Goal: Task Accomplishment & Management: Use online tool/utility

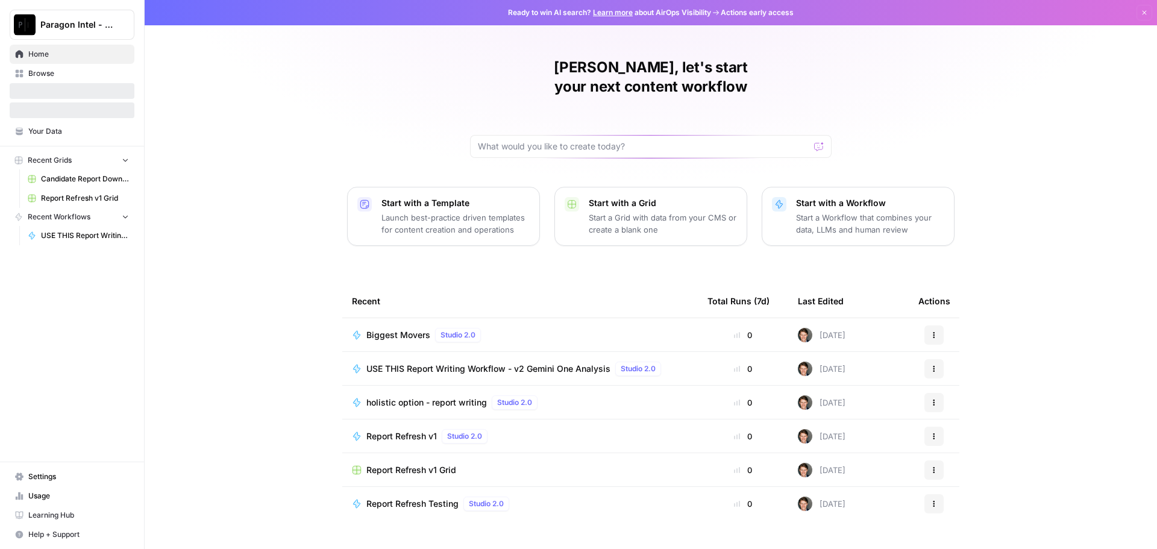
click at [400, 363] on span "USE THIS Report Writing Workflow - v2 Gemini One Analysis" at bounding box center [488, 369] width 244 height 12
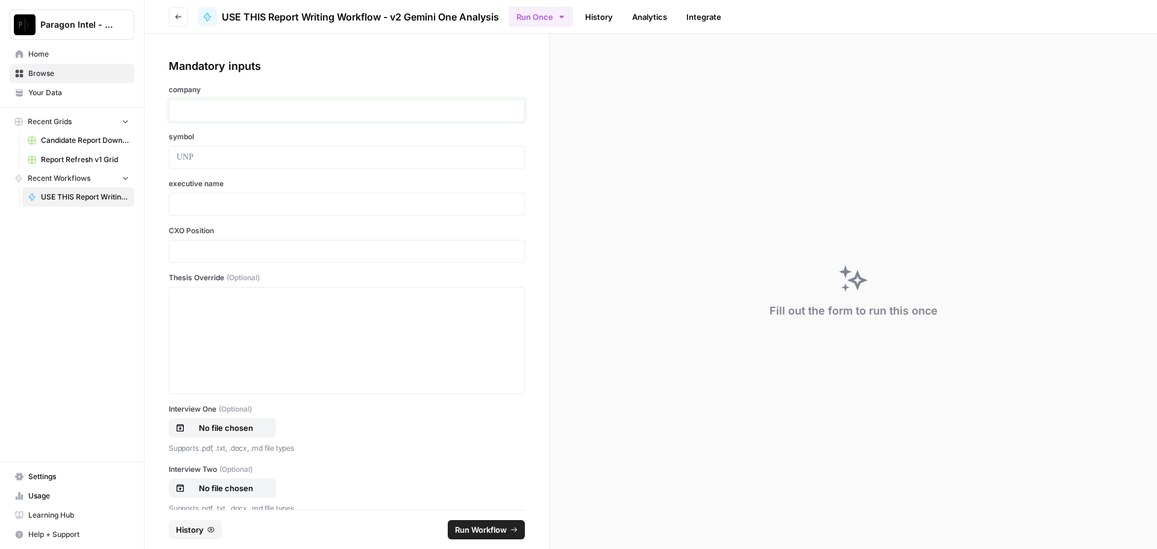
click at [195, 108] on p at bounding box center [347, 110] width 341 height 12
click at [194, 115] on p at bounding box center [347, 110] width 341 height 12
click at [207, 163] on div at bounding box center [347, 157] width 356 height 23
click at [204, 159] on p at bounding box center [347, 157] width 341 height 12
click at [207, 157] on p "****" at bounding box center [343, 157] width 332 height 12
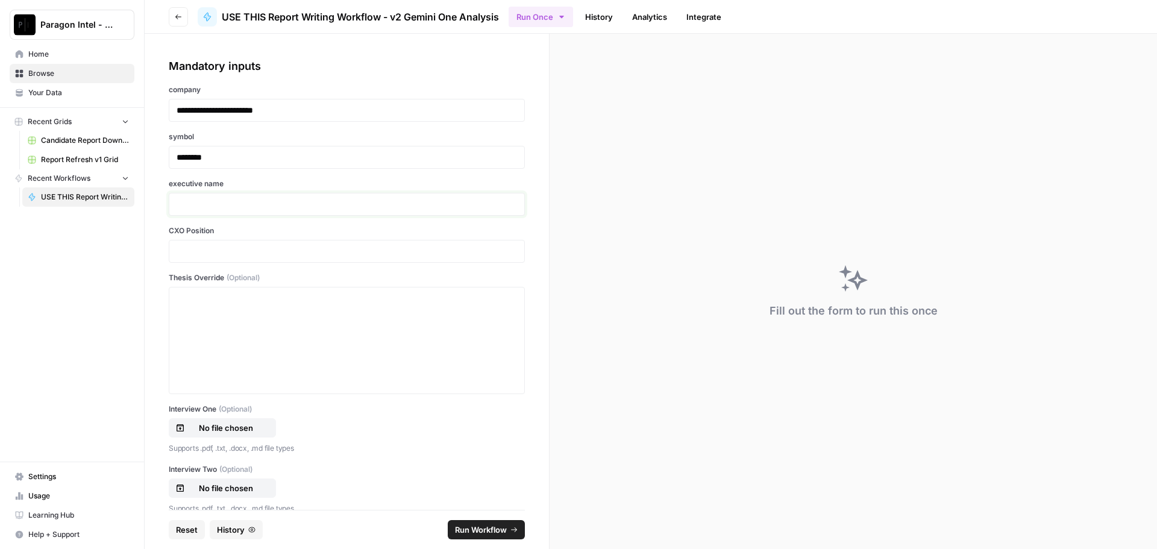
click at [220, 205] on p at bounding box center [347, 204] width 341 height 12
click at [223, 238] on div "CXO Position" at bounding box center [347, 243] width 356 height 37
click at [203, 258] on div at bounding box center [347, 251] width 356 height 23
click at [186, 253] on p at bounding box center [347, 251] width 341 height 12
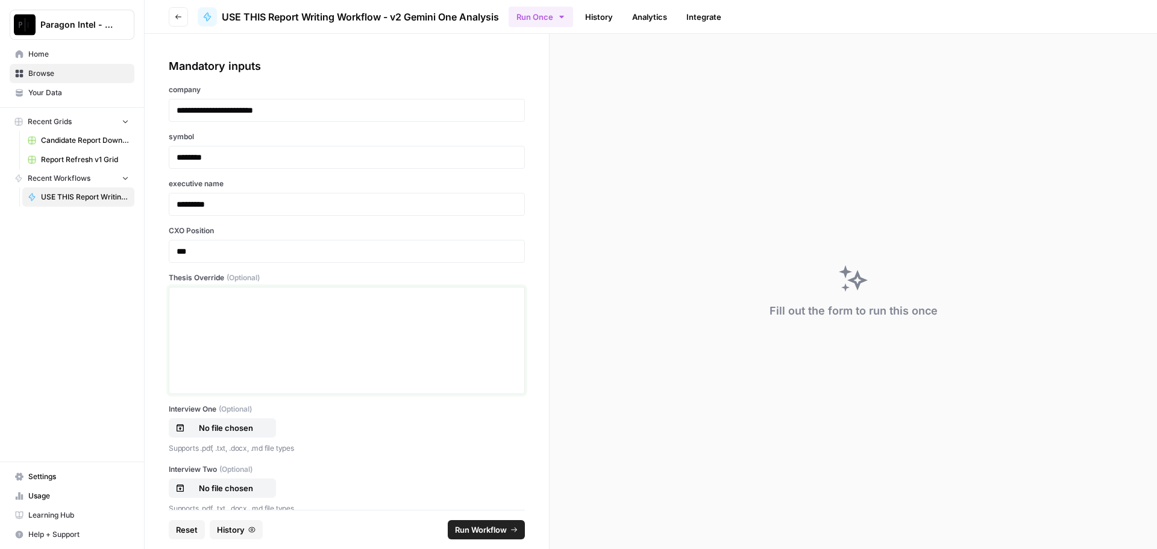
click at [183, 302] on p at bounding box center [347, 298] width 341 height 12
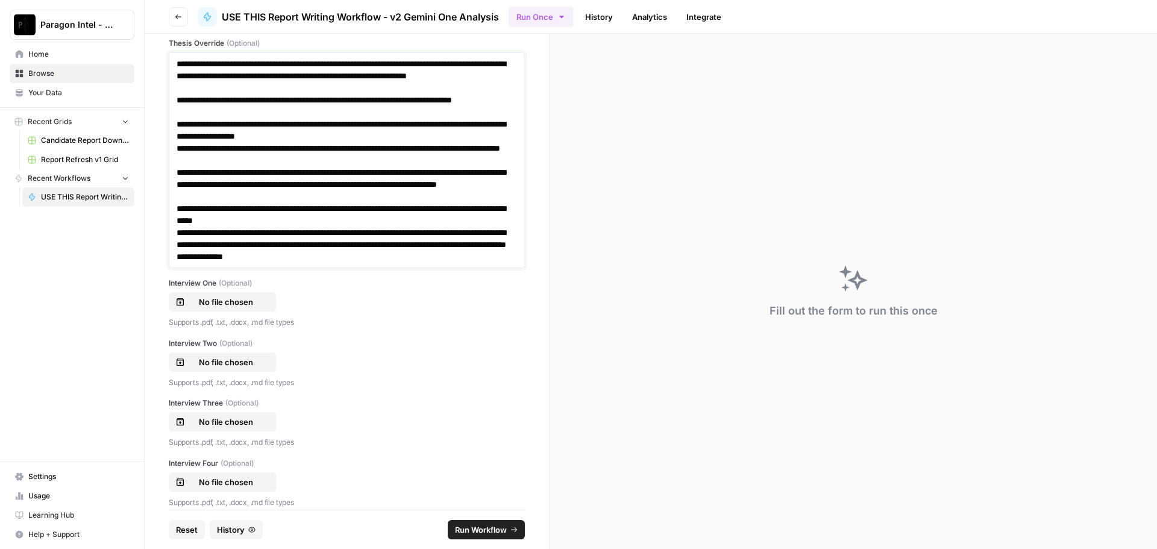
scroll to position [241, 0]
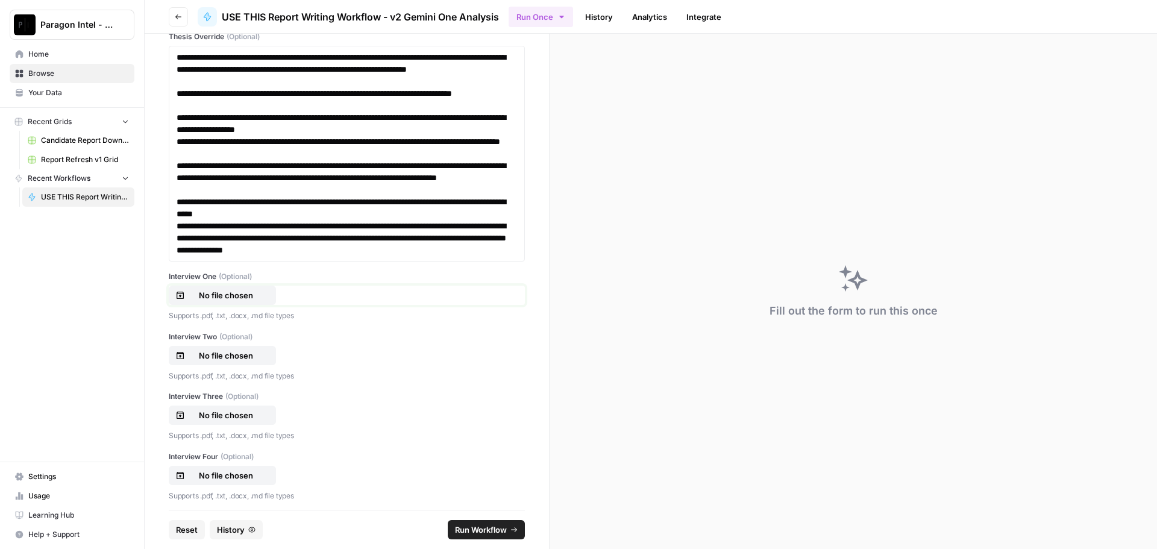
click at [215, 295] on p "No file chosen" at bounding box center [225, 295] width 77 height 12
click at [215, 359] on p "No file chosen" at bounding box center [225, 356] width 77 height 12
click at [202, 421] on p "No file chosen" at bounding box center [225, 415] width 77 height 12
click at [214, 470] on p "No file chosen" at bounding box center [225, 476] width 77 height 12
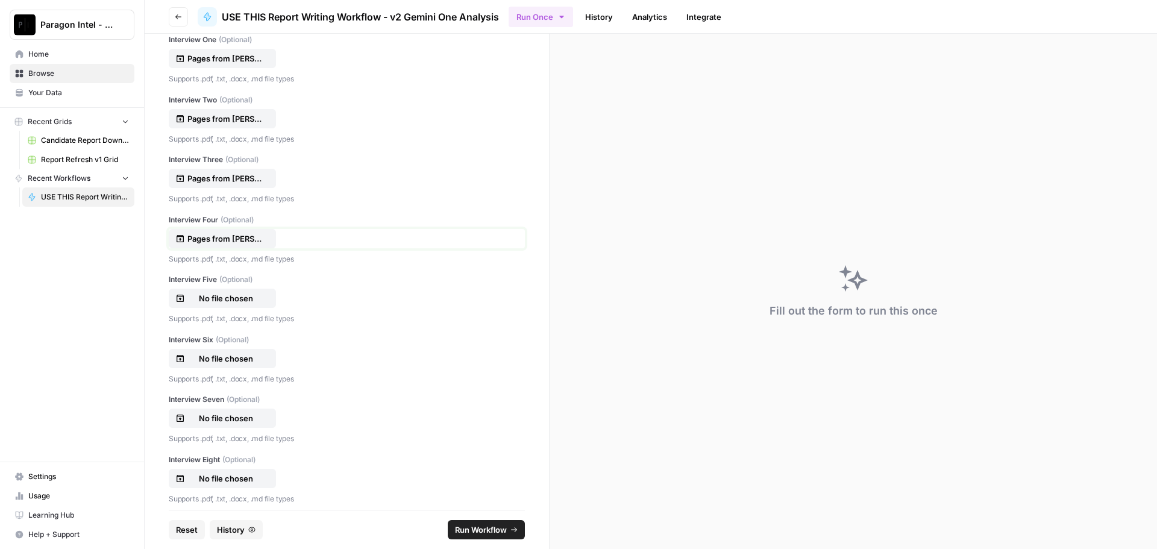
scroll to position [482, 0]
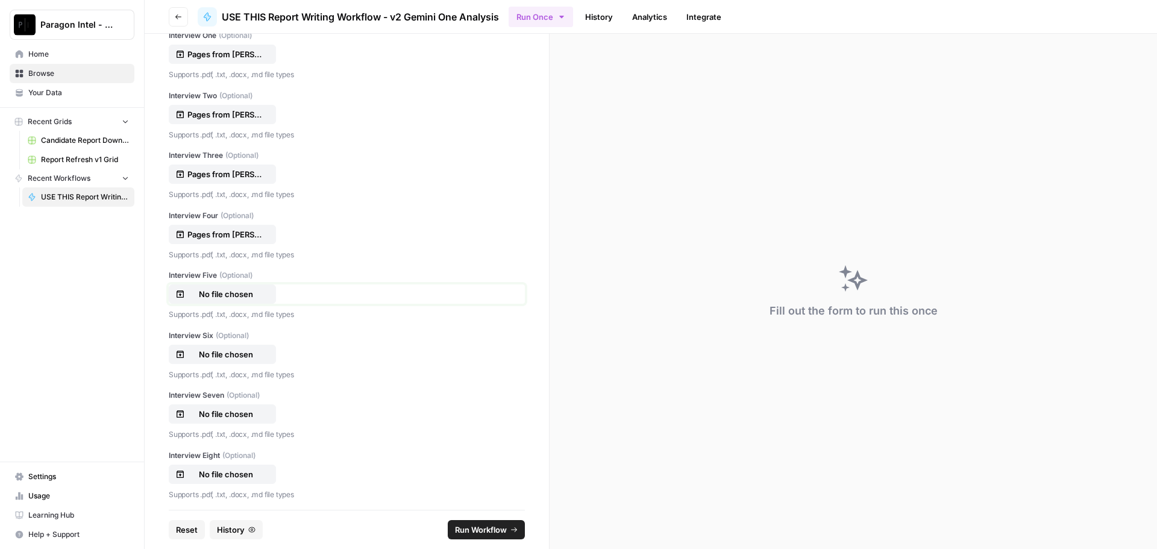
click at [209, 292] on p "No file chosen" at bounding box center [225, 294] width 77 height 12
click at [253, 354] on p "No file chosen" at bounding box center [225, 354] width 77 height 12
click at [210, 420] on p "No file chosen" at bounding box center [225, 414] width 77 height 12
click at [247, 472] on p "No file chosen" at bounding box center [225, 474] width 77 height 12
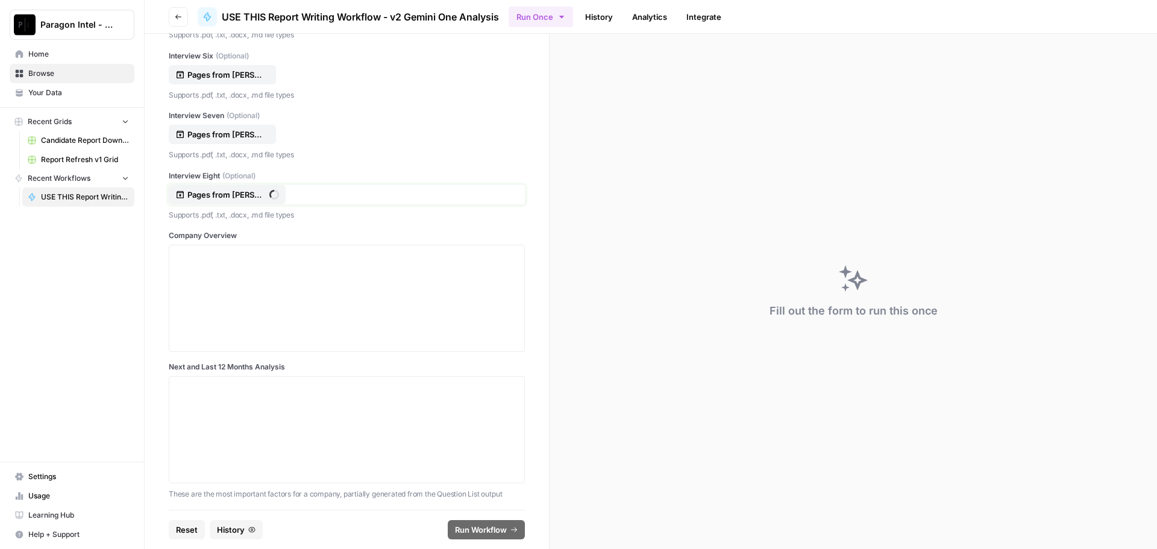
scroll to position [784, 0]
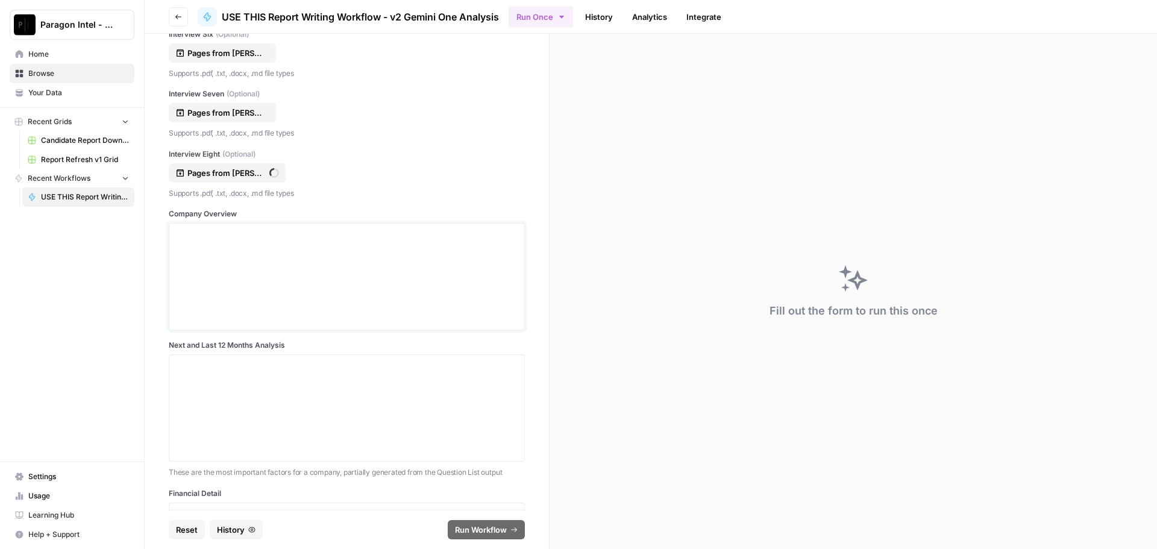
click at [189, 231] on p at bounding box center [347, 234] width 341 height 12
click at [223, 235] on p at bounding box center [347, 234] width 341 height 12
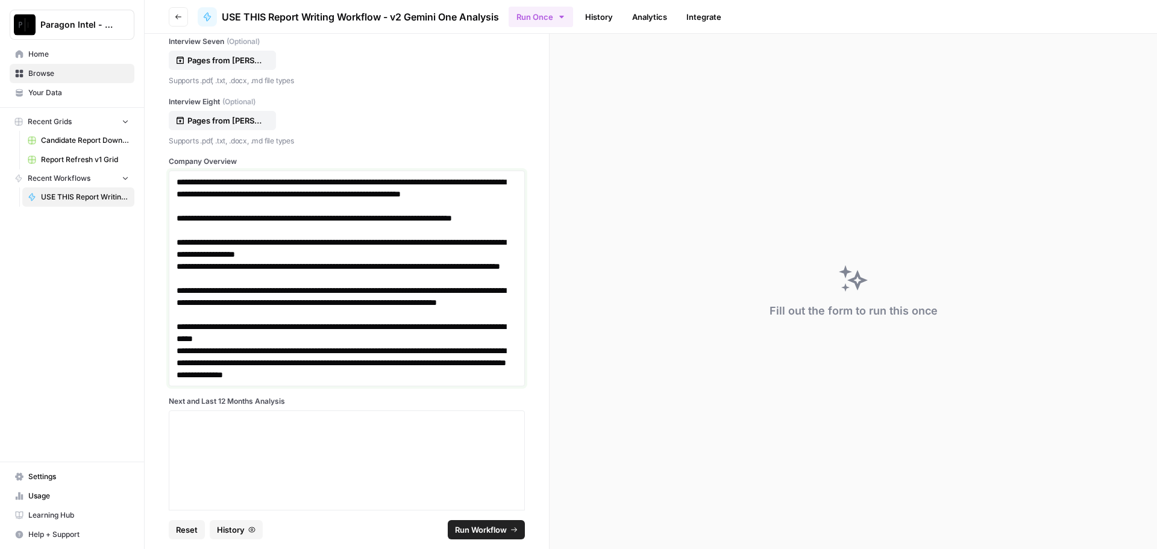
scroll to position [964, 0]
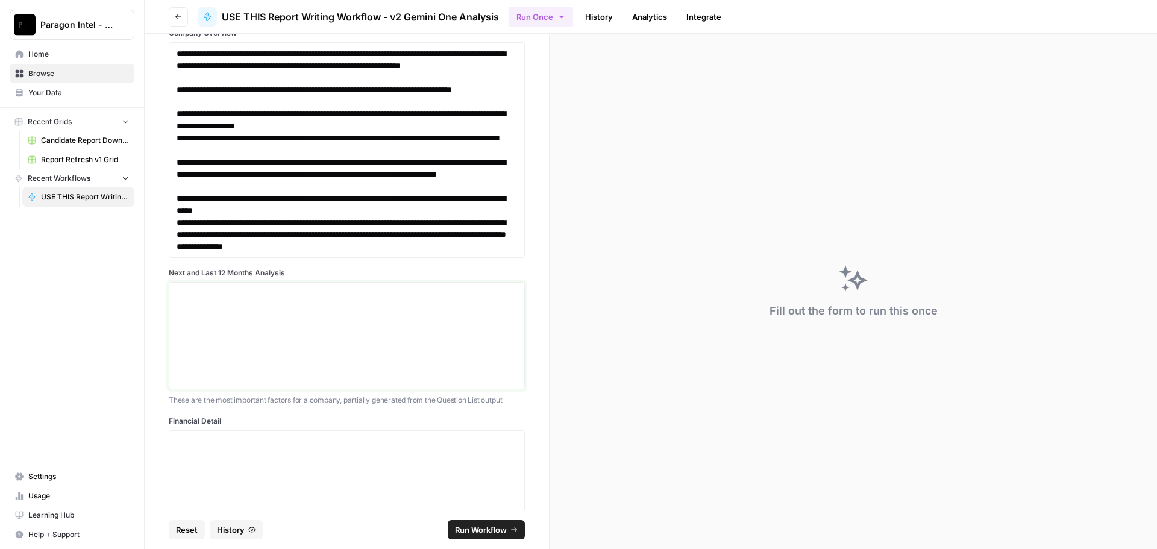
click at [187, 291] on p at bounding box center [347, 294] width 341 height 12
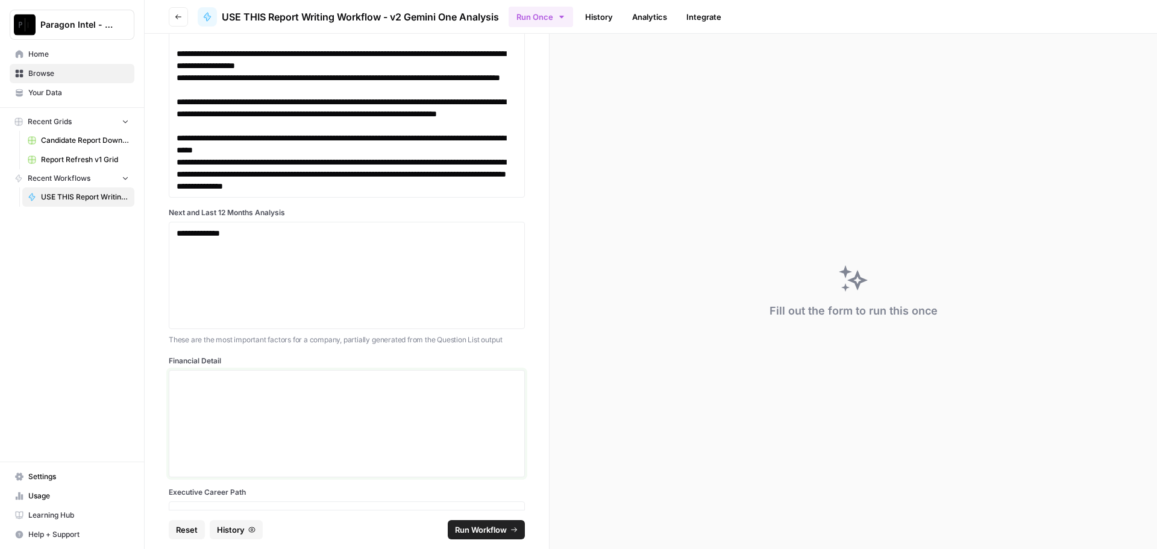
click at [210, 385] on p at bounding box center [347, 382] width 341 height 12
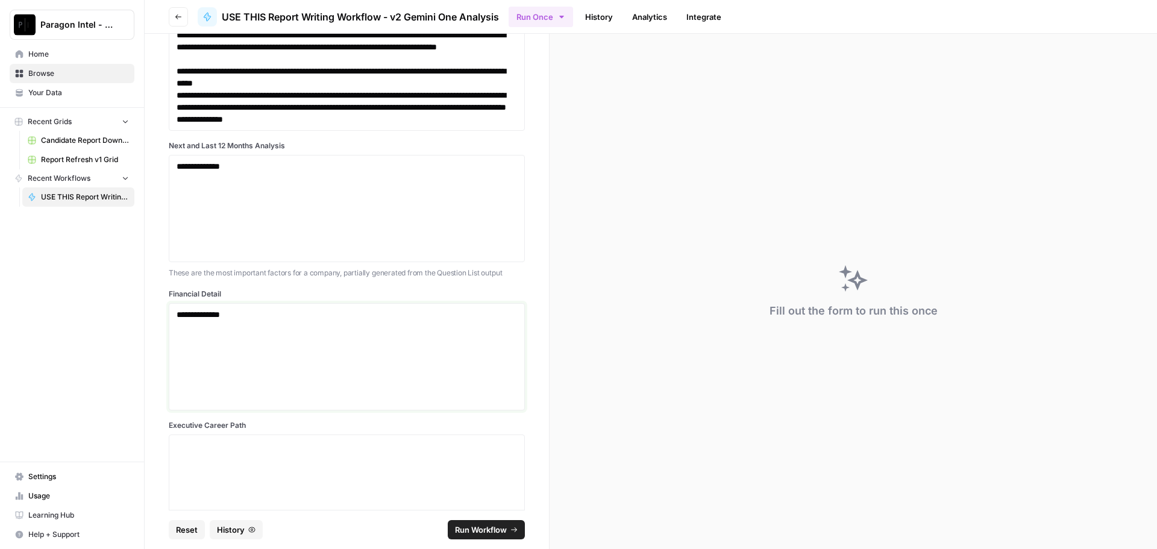
scroll to position [1205, 0]
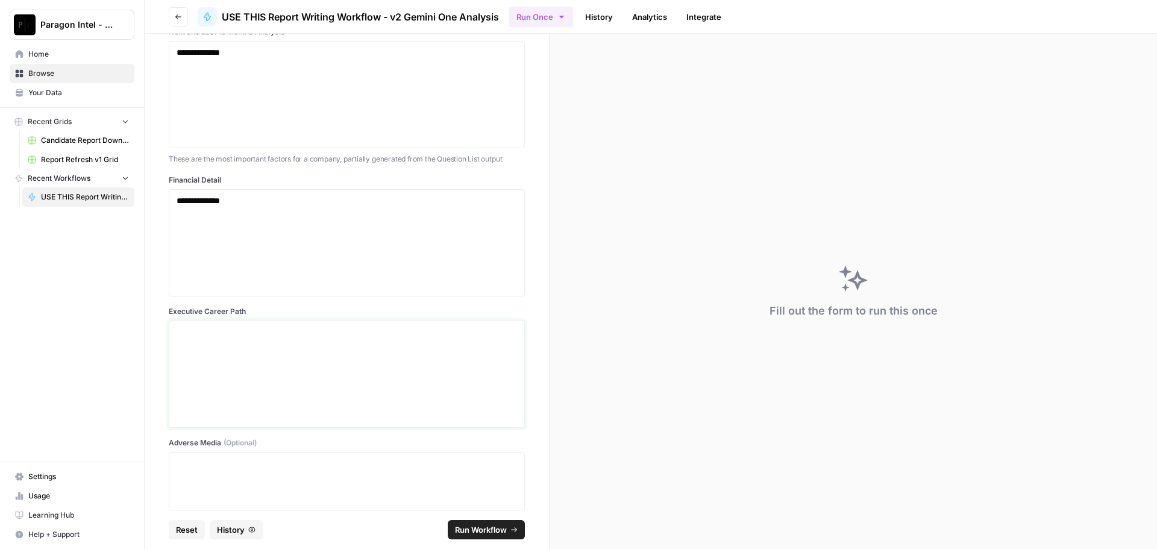
click at [183, 335] on p at bounding box center [347, 332] width 341 height 12
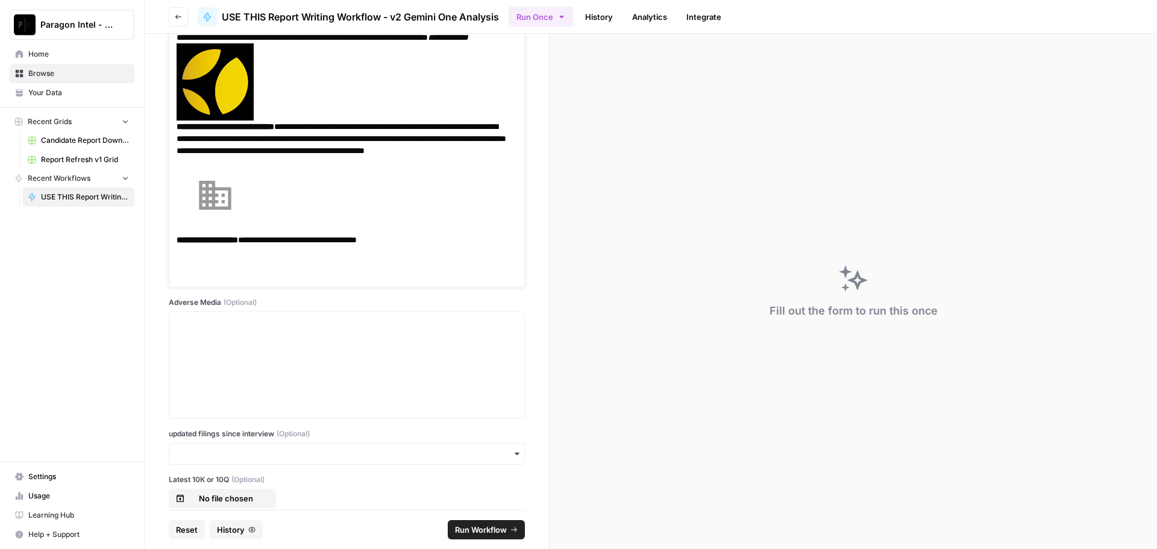
scroll to position [1808, 0]
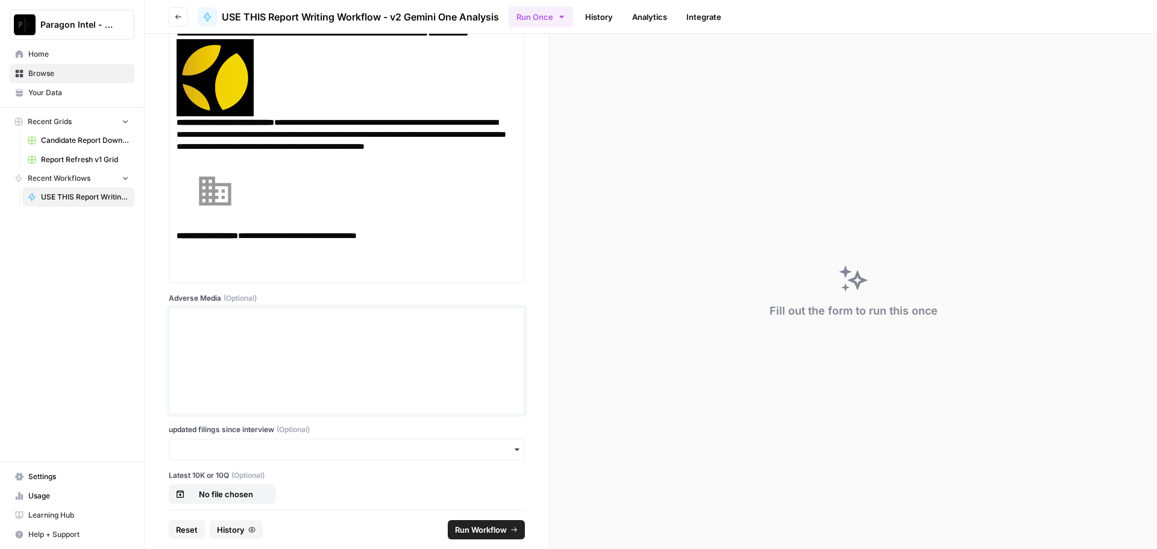
click at [225, 339] on div at bounding box center [347, 361] width 341 height 96
click at [242, 452] on input "updated filings since interview (Optional)" at bounding box center [347, 450] width 341 height 12
type input "N"
click at [178, 501] on div "no" at bounding box center [342, 505] width 346 height 23
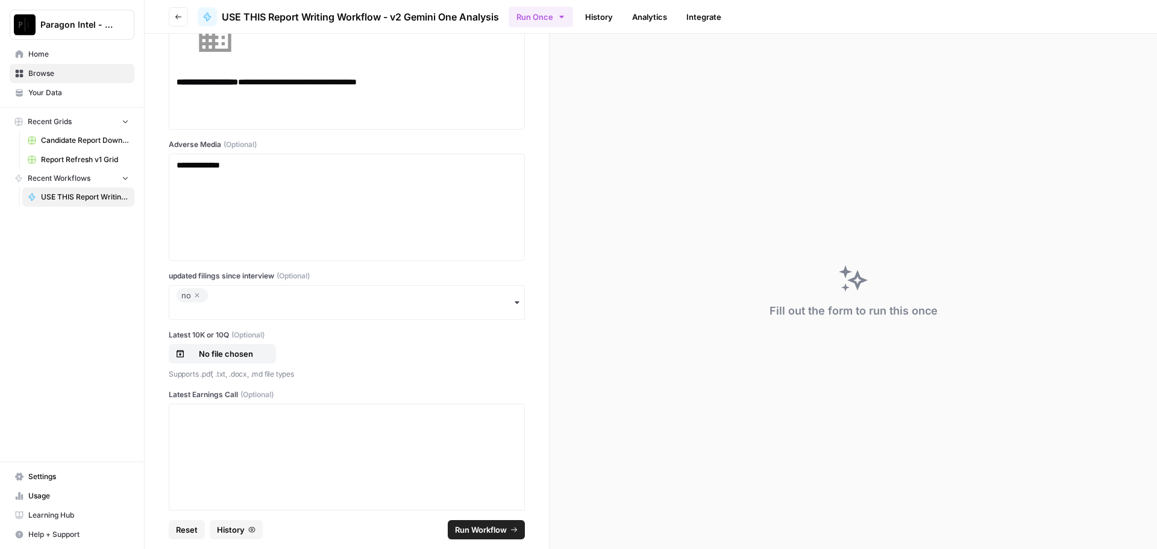
scroll to position [1989, 0]
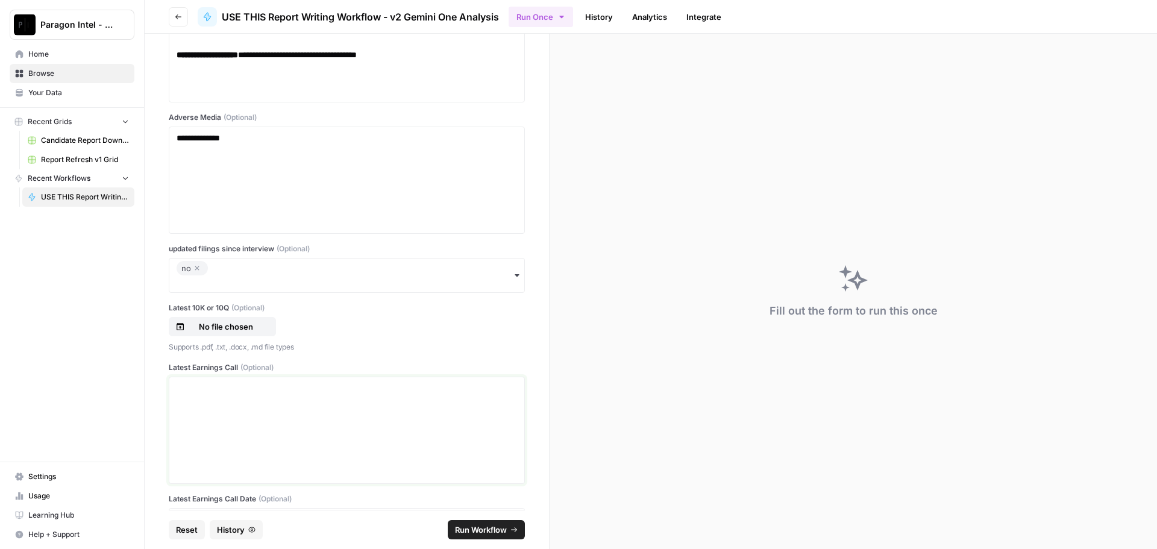
click at [209, 394] on div at bounding box center [347, 430] width 341 height 96
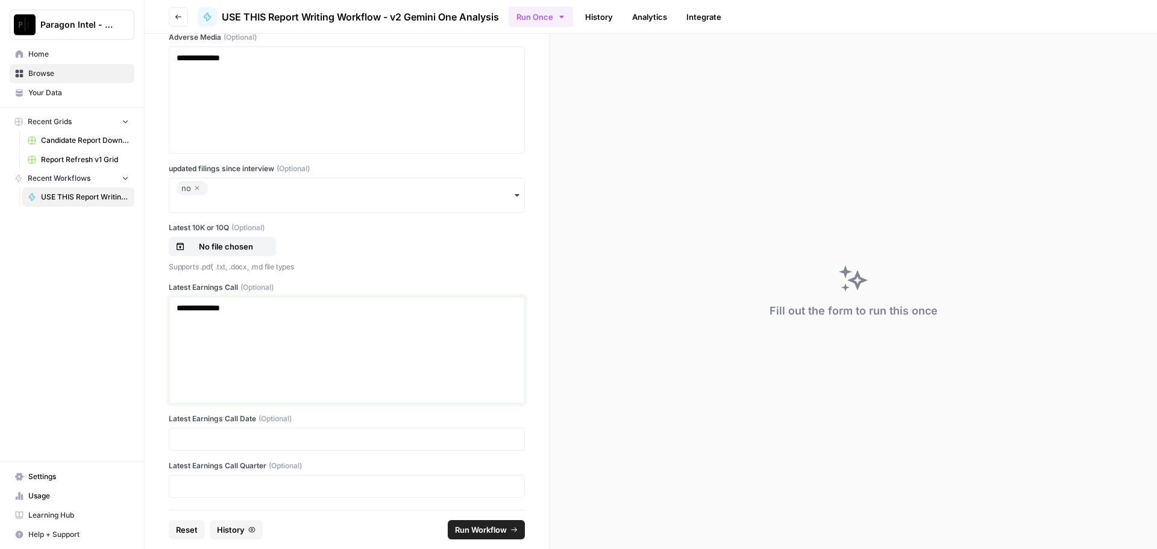
scroll to position [2072, 0]
click at [206, 448] on div at bounding box center [347, 437] width 356 height 23
click at [201, 444] on div at bounding box center [347, 437] width 356 height 23
click at [201, 438] on p at bounding box center [347, 437] width 341 height 12
click at [195, 488] on p at bounding box center [347, 484] width 341 height 12
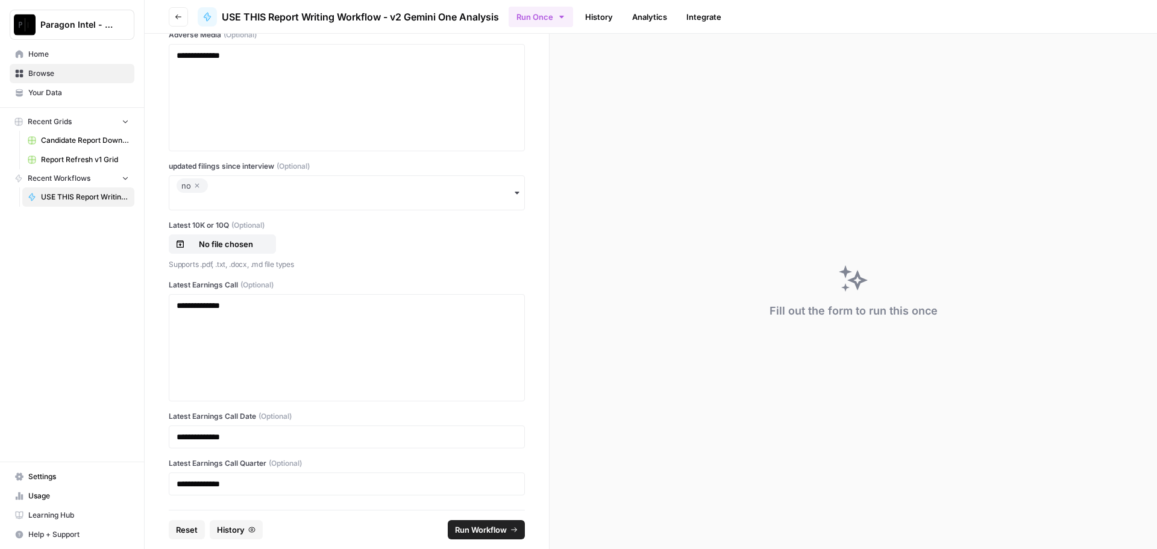
click at [482, 533] on span "Run Workflow" at bounding box center [481, 530] width 52 height 12
